Goal: Task Accomplishment & Management: Use online tool/utility

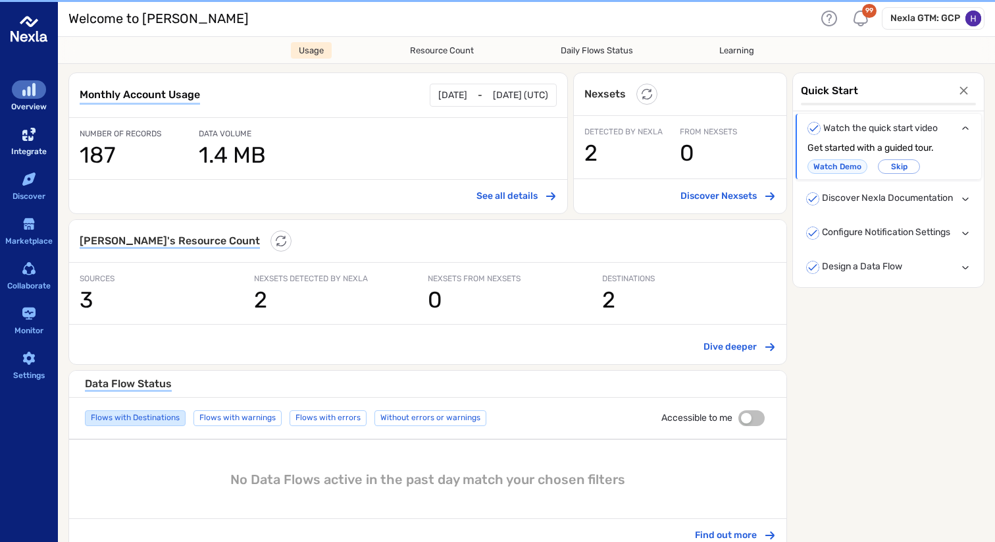
click at [16, 133] on div "sidebar-container" at bounding box center [29, 134] width 34 height 18
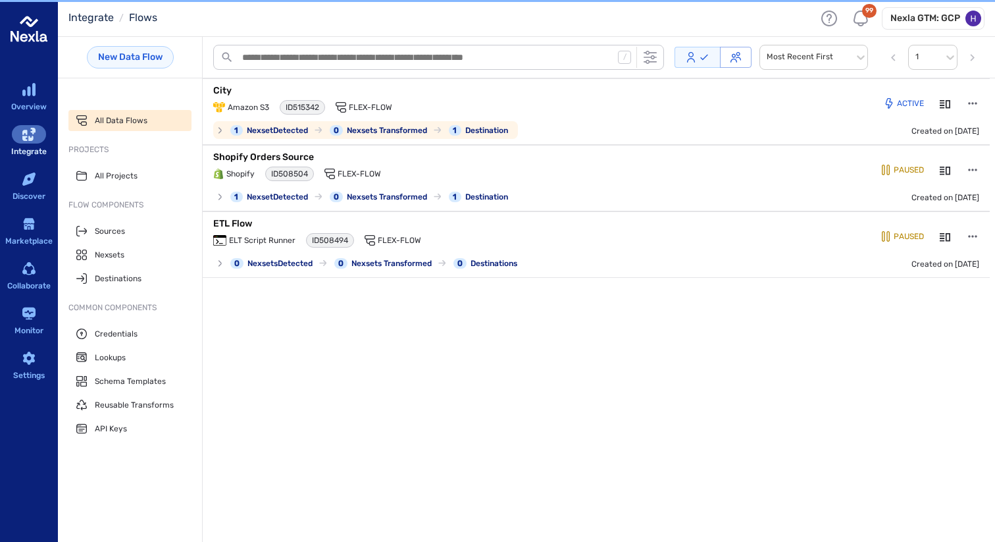
click at [255, 88] on p "City" at bounding box center [377, 90] width 329 height 13
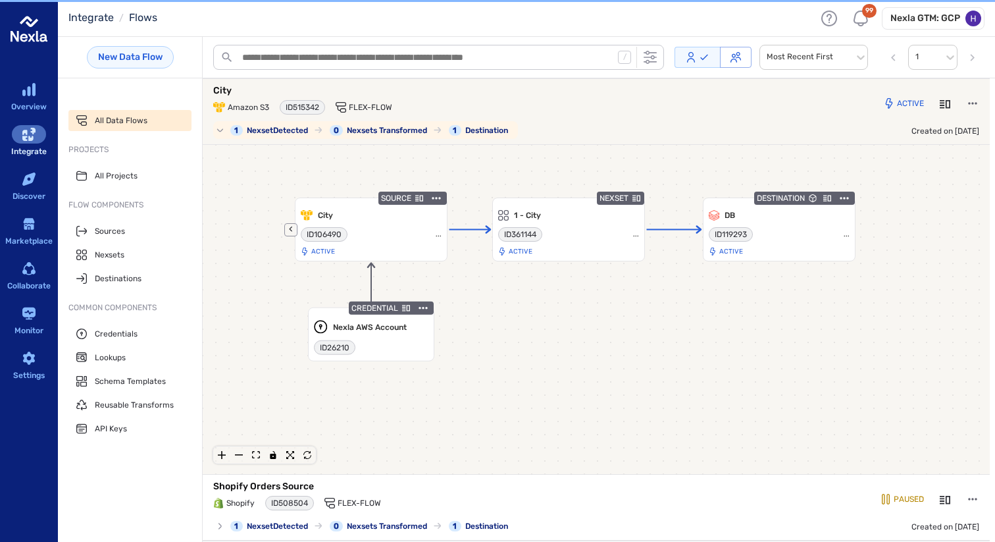
scroll to position [2, 0]
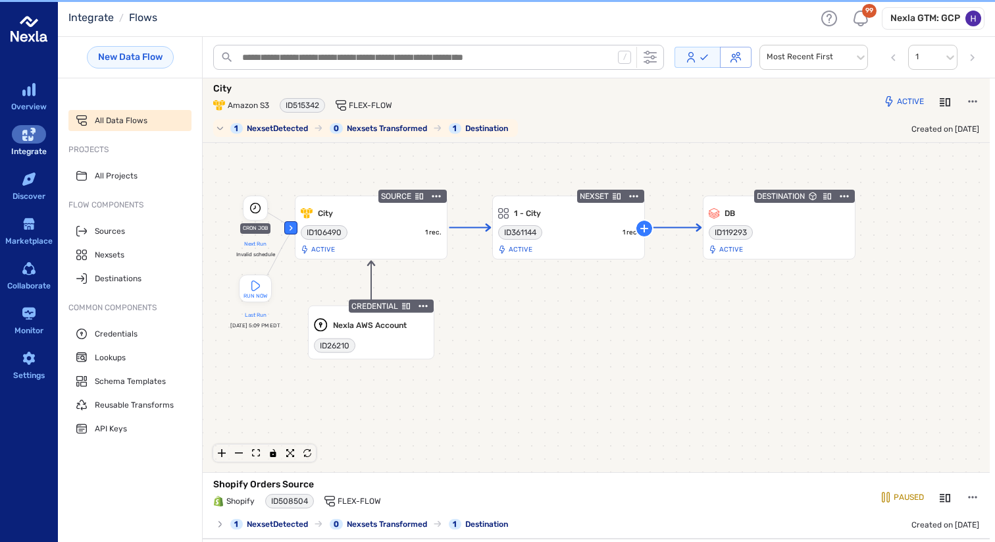
click at [232, 86] on p "City" at bounding box center [377, 88] width 329 height 13
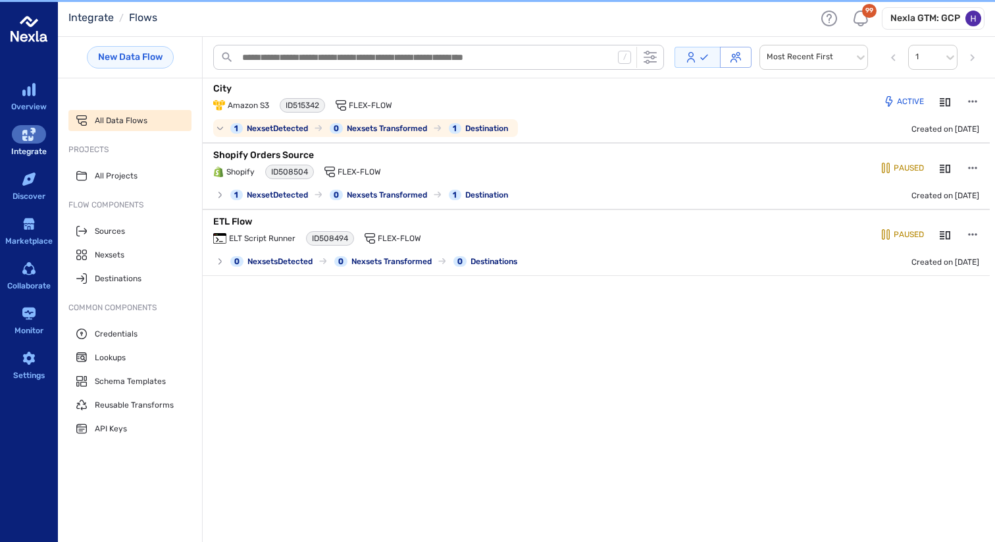
scroll to position [0, 0]
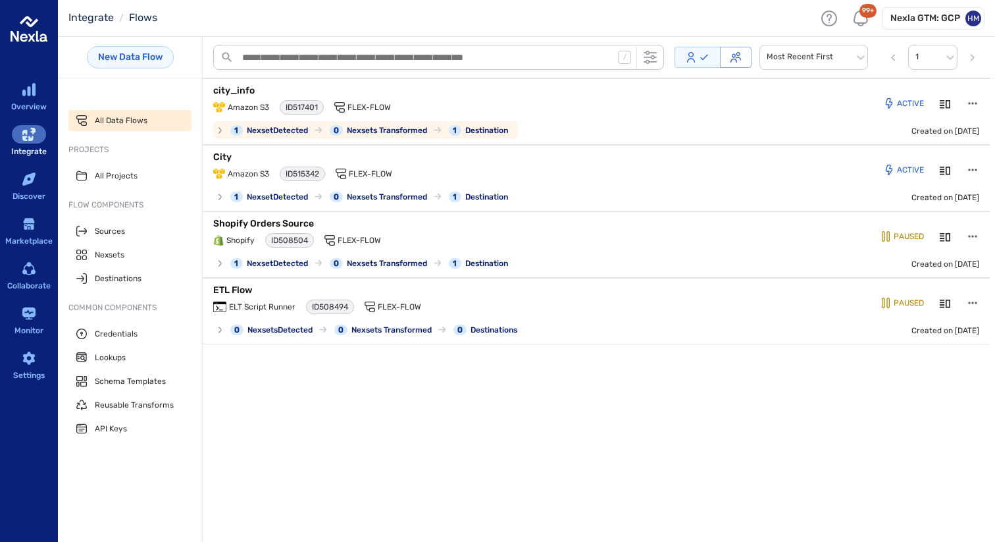
click at [240, 91] on p "city_info" at bounding box center [377, 90] width 329 height 13
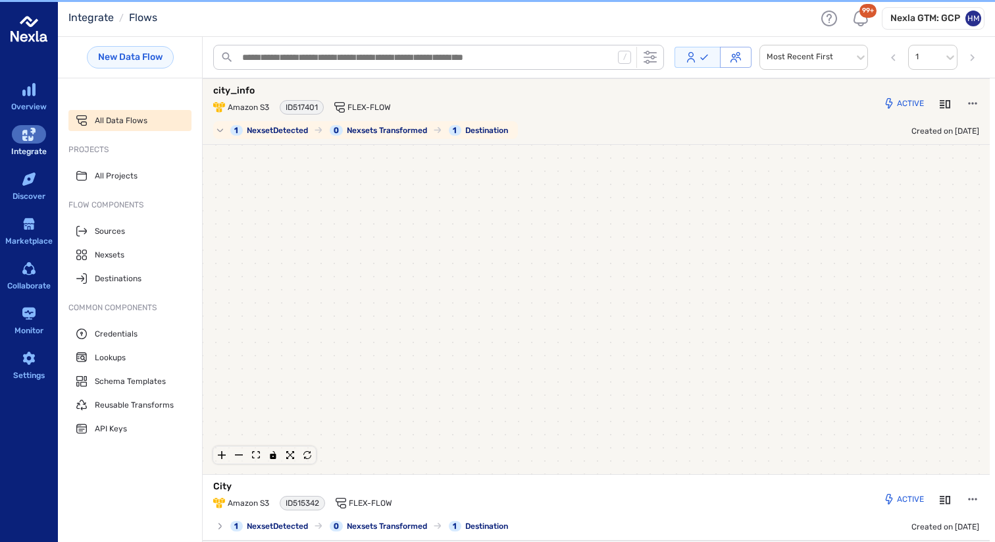
scroll to position [2, 0]
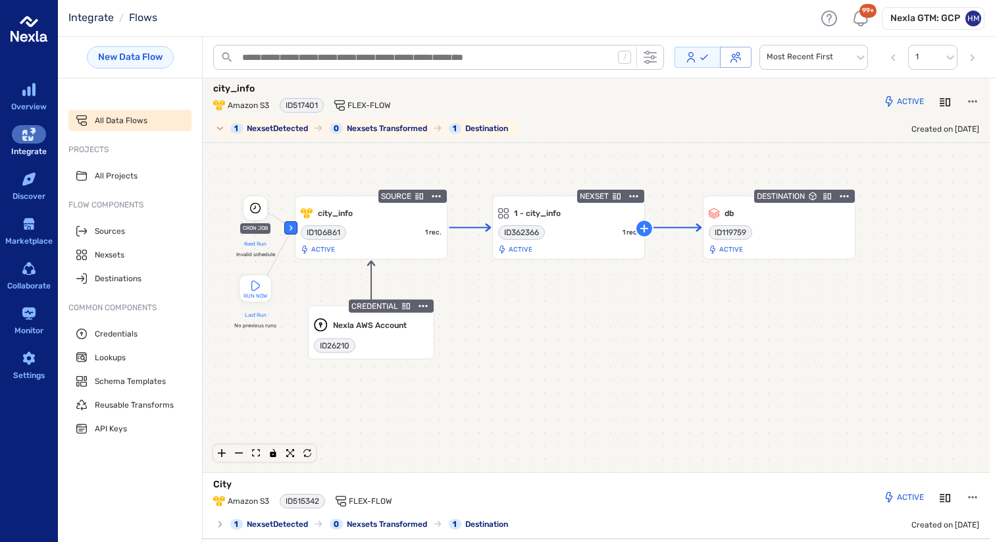
click at [456, 94] on p "city_info" at bounding box center [377, 88] width 329 height 13
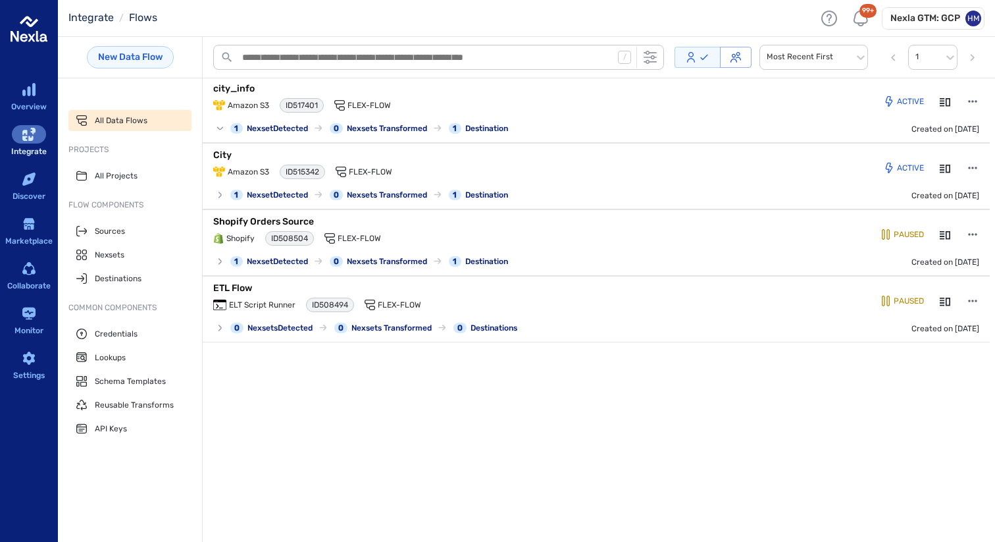
scroll to position [0, 0]
